Goal: Check status: Check status

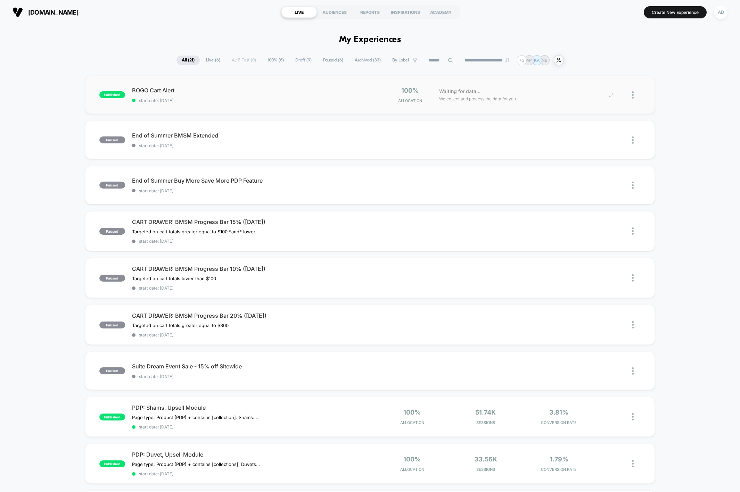
click at [634, 95] on div at bounding box center [636, 95] width 9 height 16
click at [609, 87] on div "Pause" at bounding box center [597, 88] width 62 height 16
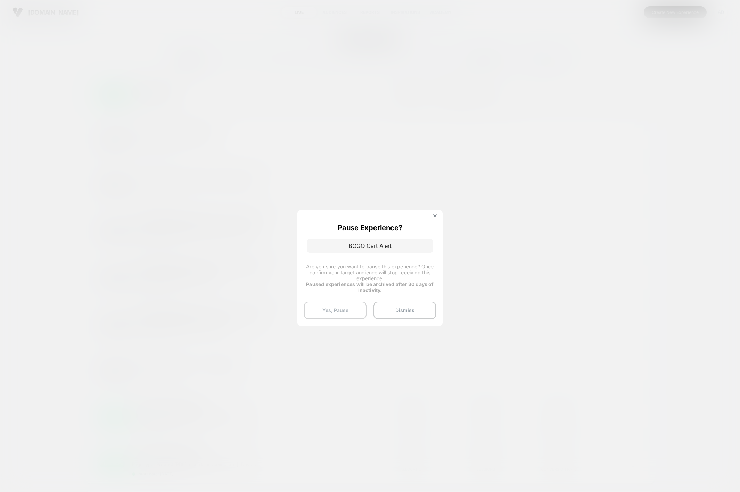
click at [347, 302] on button "Yes, Pause" at bounding box center [335, 310] width 62 height 17
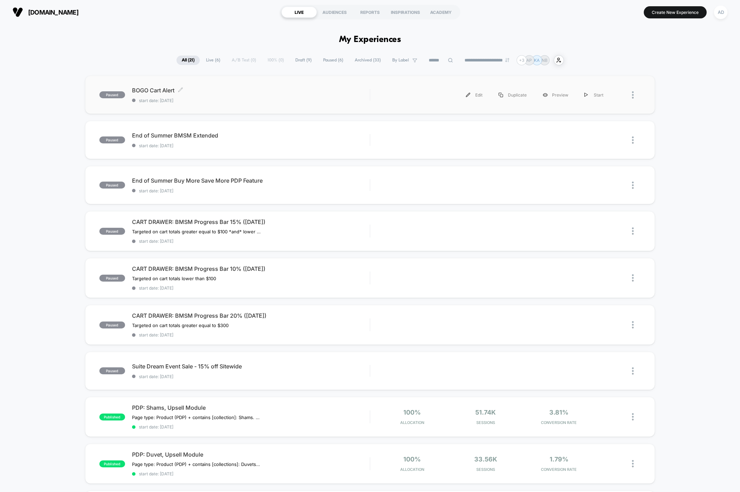
click at [200, 92] on span "BOGO Cart Alert Click to edit experience details" at bounding box center [250, 90] width 237 height 7
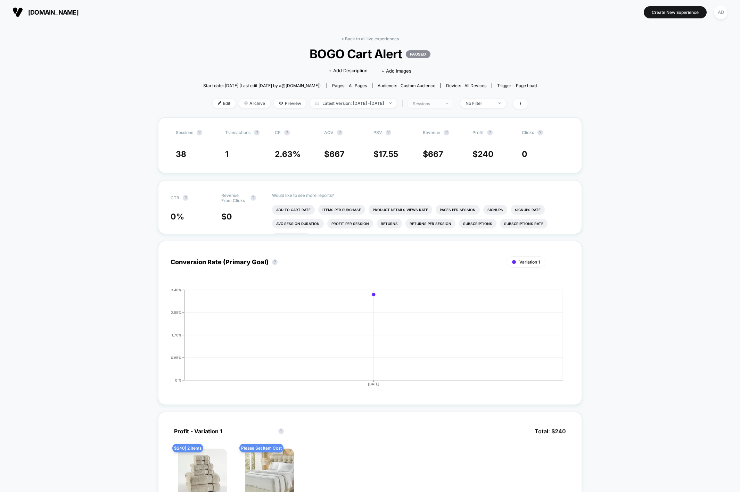
click at [435, 101] on div "sessions" at bounding box center [426, 103] width 28 height 5
click at [396, 98] on div "< Back to all live experiences BOGO Cart Alert PAUSED Click to edit experience …" at bounding box center [370, 76] width 334 height 81
click at [393, 100] on span "Latest Version: [DATE] - [DATE]" at bounding box center [353, 103] width 87 height 9
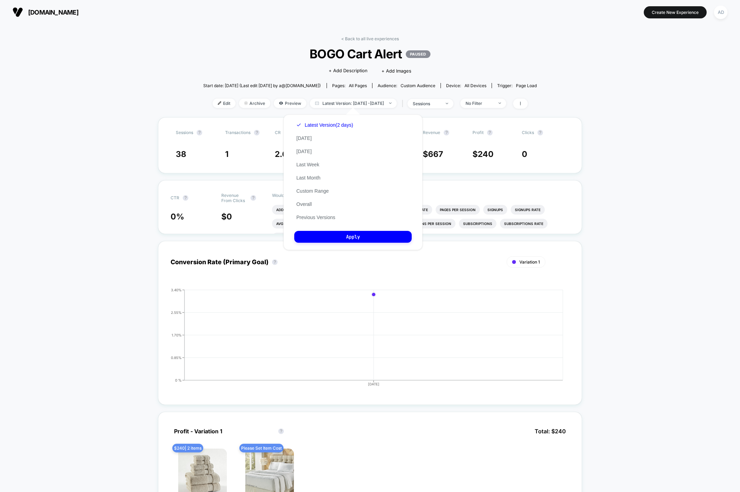
click at [304, 200] on div "Latest Version (2 days) [DATE] [DATE] Last Week Last Month Custom Range Overall…" at bounding box center [324, 171] width 61 height 106
click at [305, 206] on button "Overall" at bounding box center [303, 204] width 19 height 6
click at [361, 234] on button "Apply" at bounding box center [352, 237] width 117 height 12
